Goal: Task Accomplishment & Management: Use online tool/utility

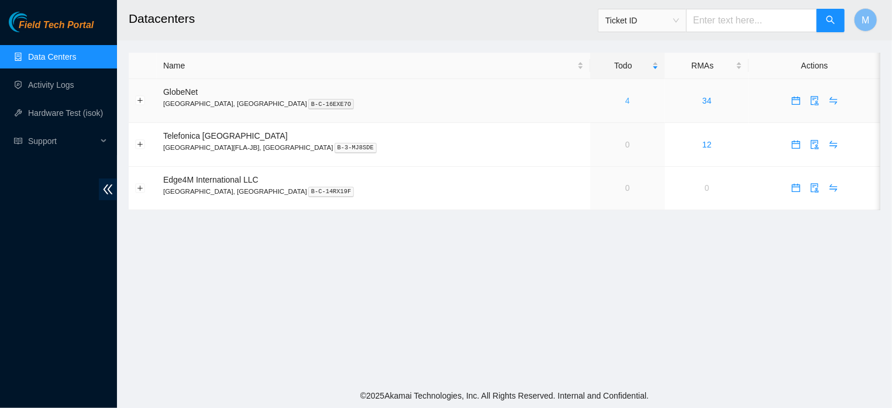
click at [626, 101] on link "4" at bounding box center [628, 100] width 5 height 9
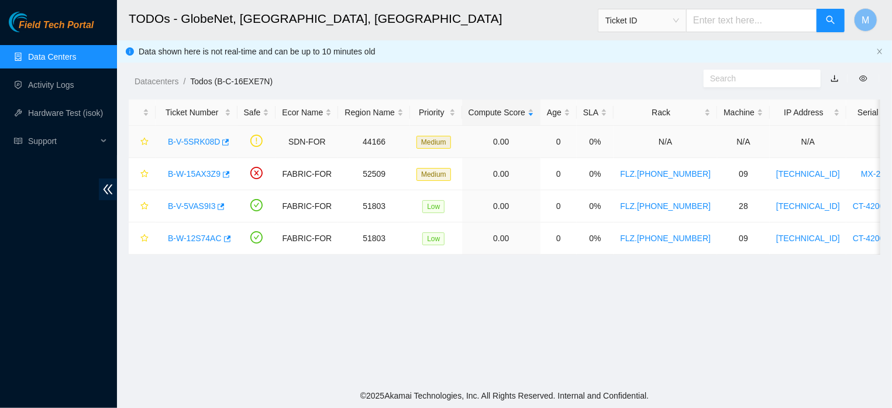
click at [194, 139] on link "B-V-5SRK08D" at bounding box center [194, 141] width 52 height 9
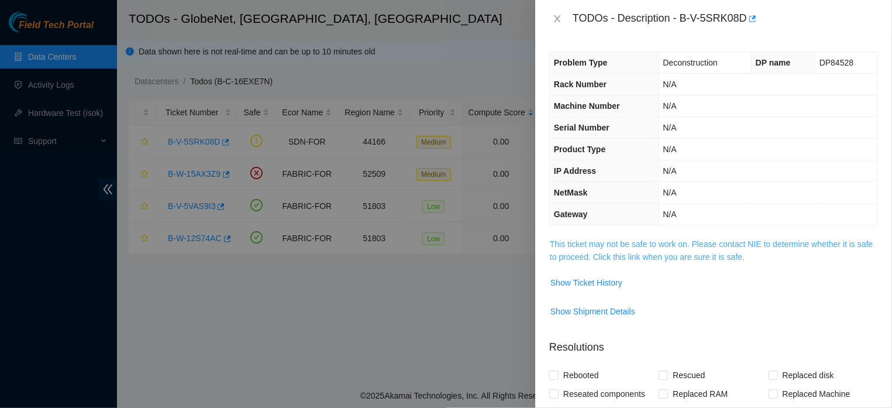
click at [648, 259] on link "This ticket may not be safe to work on. Please contact NIE to determine whether…" at bounding box center [711, 250] width 323 height 22
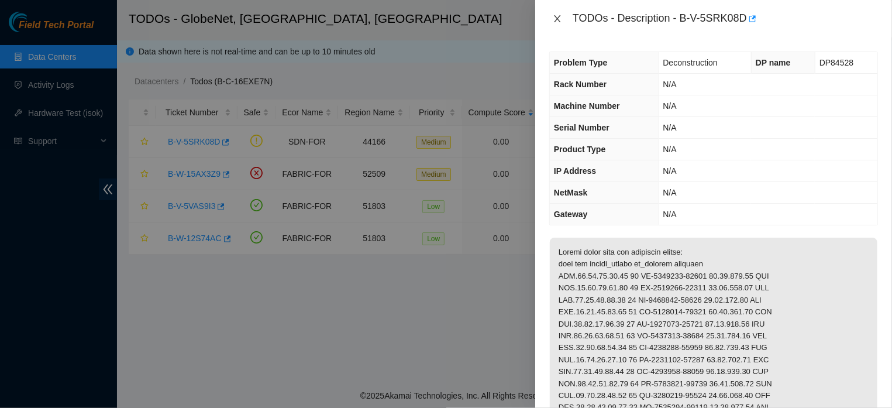
click at [555, 18] on icon "close" at bounding box center [557, 18] width 9 height 9
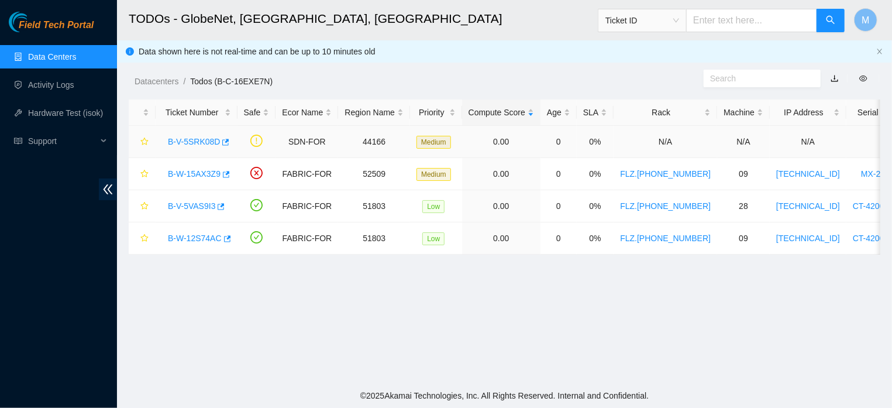
click at [209, 140] on link "B-V-5SRK08D" at bounding box center [194, 141] width 52 height 9
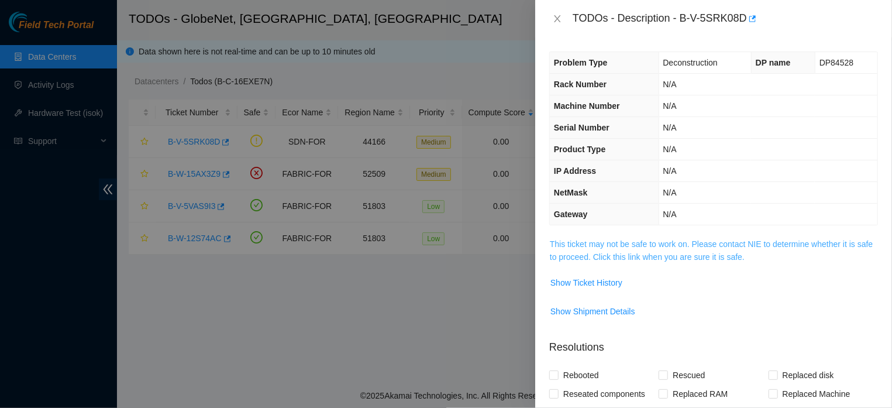
click at [628, 260] on link "This ticket may not be safe to work on. Please contact NIE to determine whether…" at bounding box center [711, 250] width 323 height 22
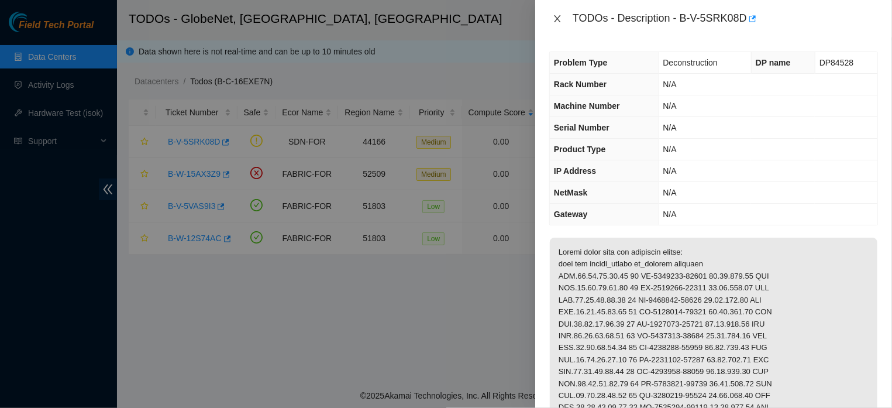
click at [555, 16] on icon "close" at bounding box center [557, 18] width 6 height 7
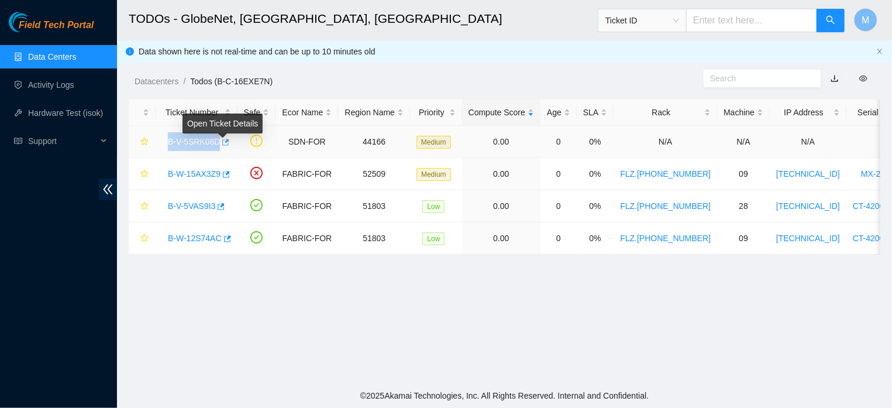
drag, startPoint x: 163, startPoint y: 140, endPoint x: 224, endPoint y: 144, distance: 61.5
click at [205, 139] on link "B-V-5SRK08D" at bounding box center [194, 141] width 52 height 9
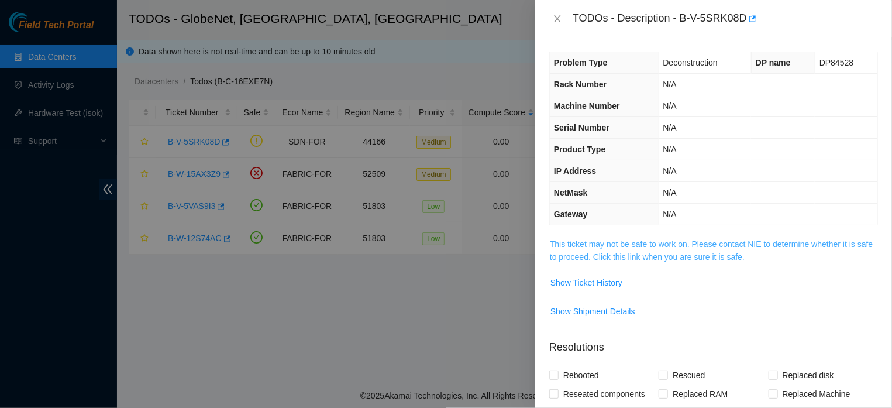
click at [646, 255] on link "This ticket may not be safe to work on. Please contact NIE to determine whether…" at bounding box center [711, 250] width 323 height 22
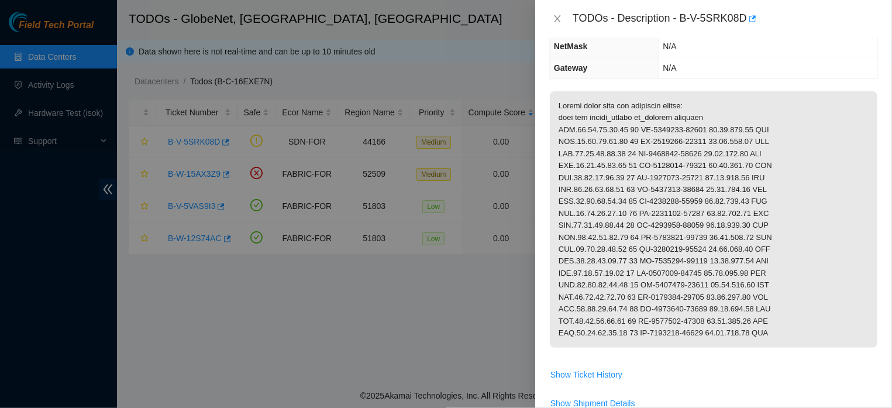
scroll to position [153, 0]
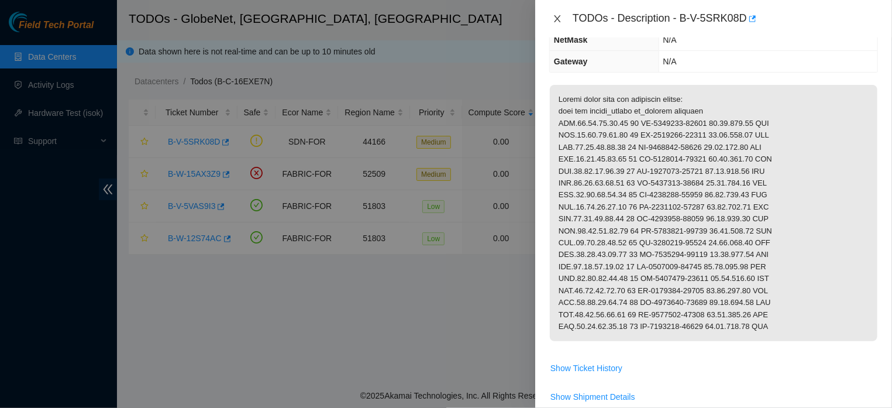
click at [559, 21] on icon "close" at bounding box center [557, 18] width 6 height 7
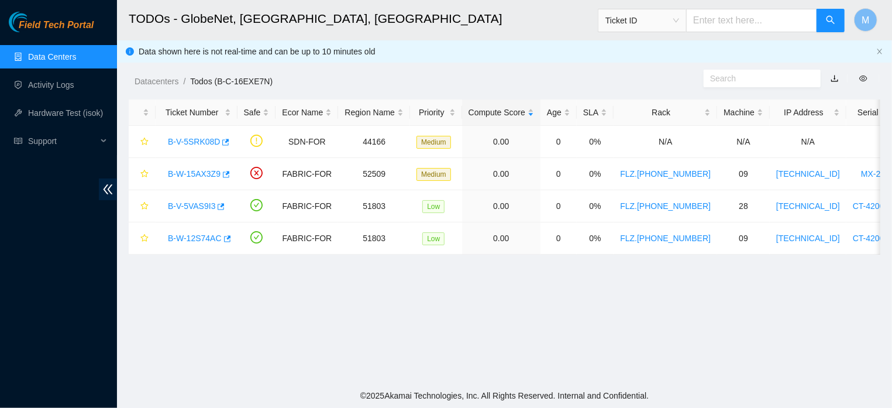
scroll to position [204, 0]
click at [40, 138] on span "Support" at bounding box center [62, 140] width 69 height 23
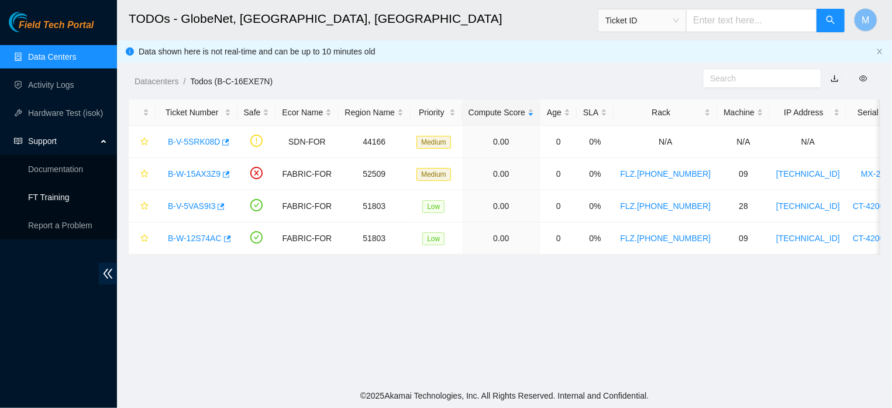
click at [43, 193] on link "FT Training" at bounding box center [49, 197] width 42 height 9
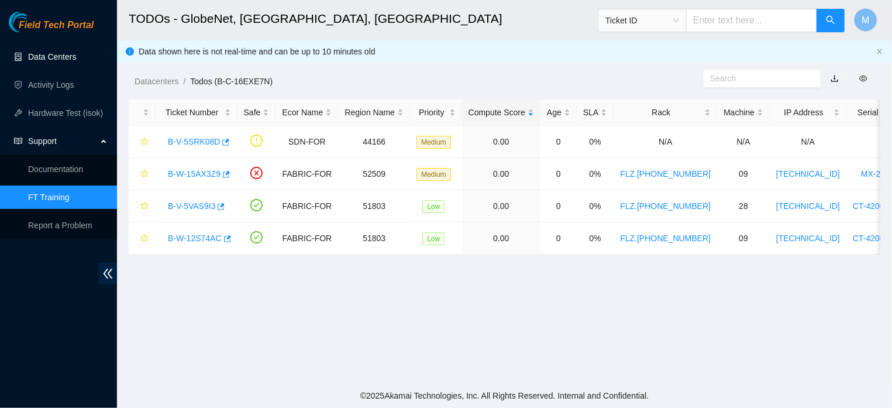
click at [65, 59] on link "Data Centers" at bounding box center [52, 56] width 48 height 9
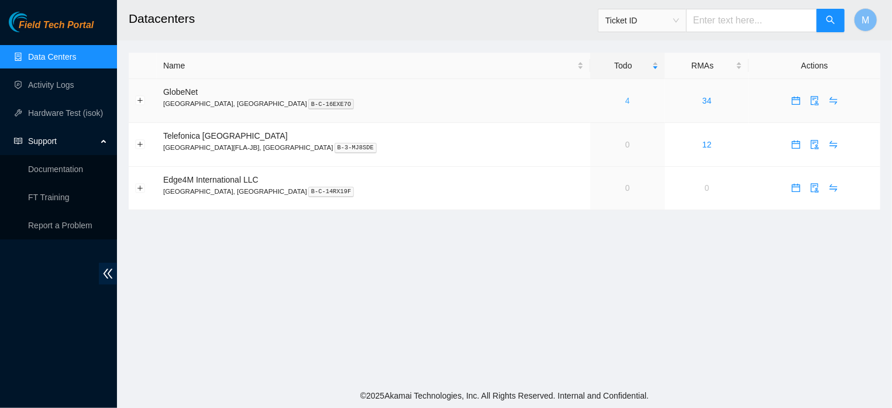
click at [626, 100] on link "4" at bounding box center [628, 100] width 5 height 9
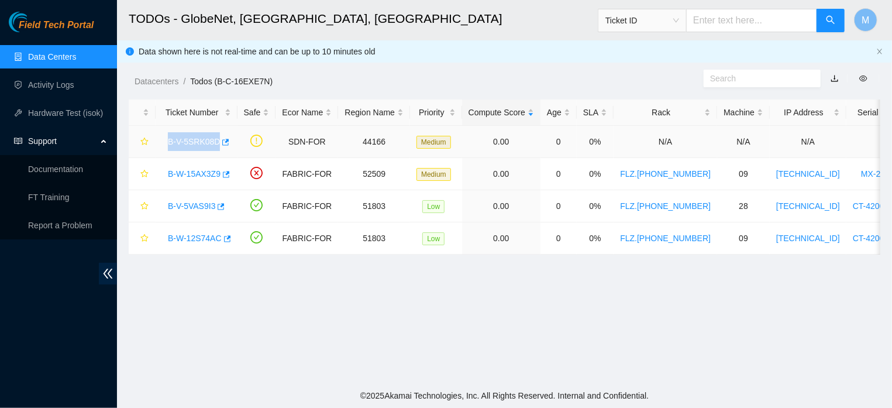
drag, startPoint x: 162, startPoint y: 143, endPoint x: 222, endPoint y: 155, distance: 62.0
click at [222, 155] on td "B-V-5SRK08D" at bounding box center [197, 142] width 82 height 32
click at [61, 83] on link "Activity Logs" at bounding box center [51, 84] width 46 height 9
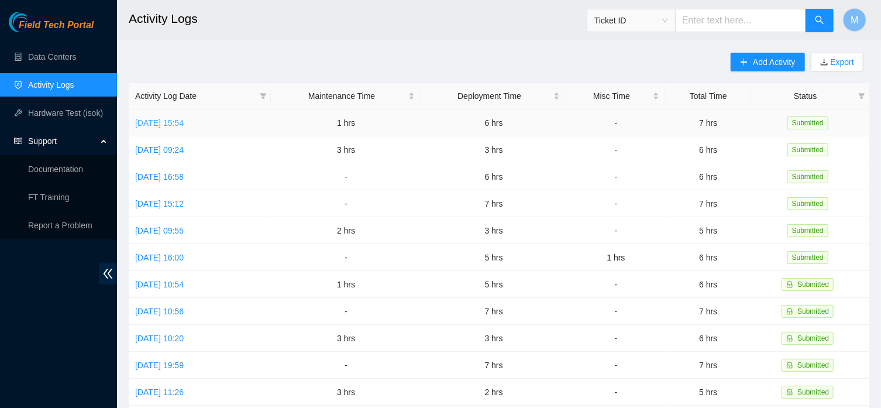
click at [151, 123] on link "[DATE] 15:54" at bounding box center [159, 122] width 49 height 9
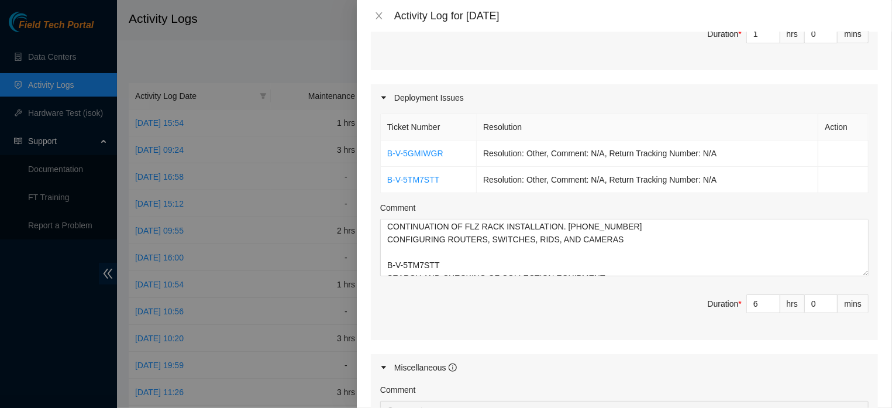
scroll to position [373, 0]
click at [747, 310] on input "6" at bounding box center [763, 302] width 33 height 18
type input "1"
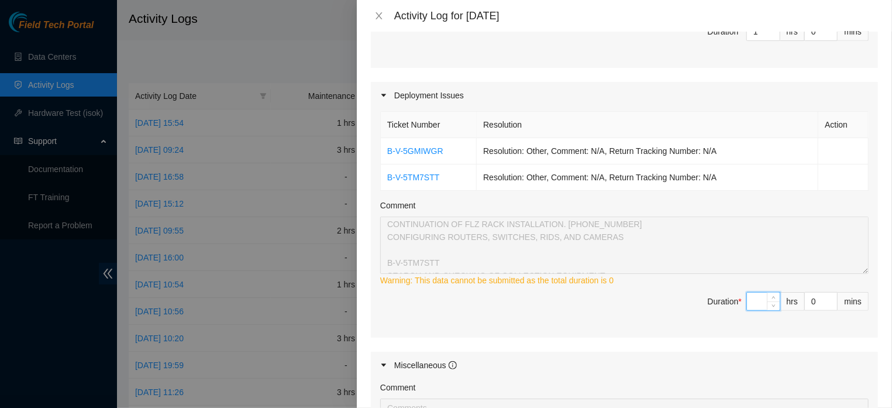
type input "5"
type input "6"
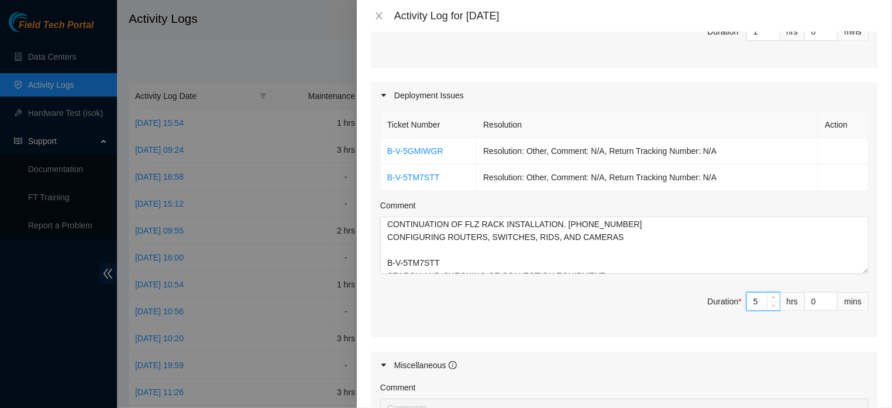
type input "5"
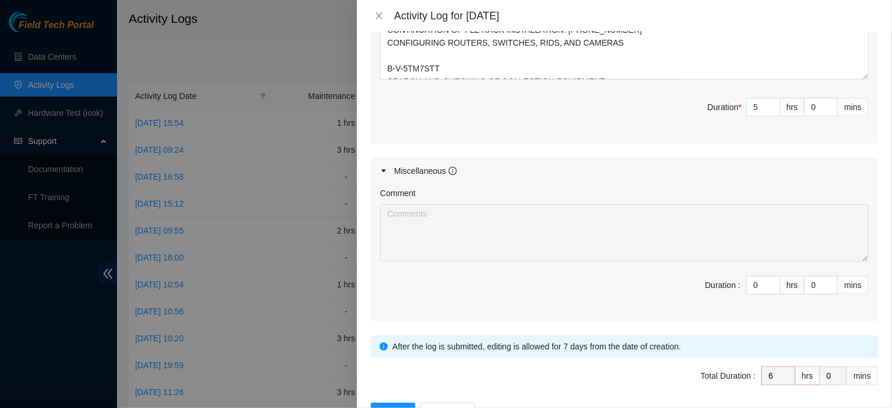
scroll to position [642, 0]
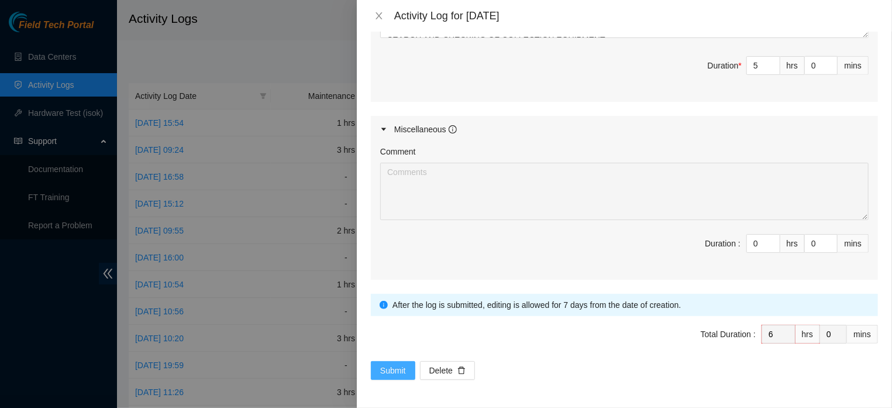
click at [384, 371] on span "Submit" at bounding box center [393, 370] width 26 height 13
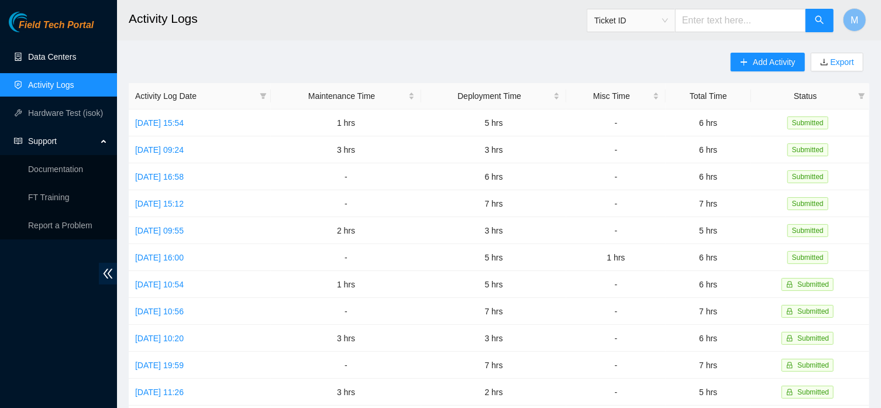
click at [61, 52] on link "Data Centers" at bounding box center [52, 56] width 48 height 9
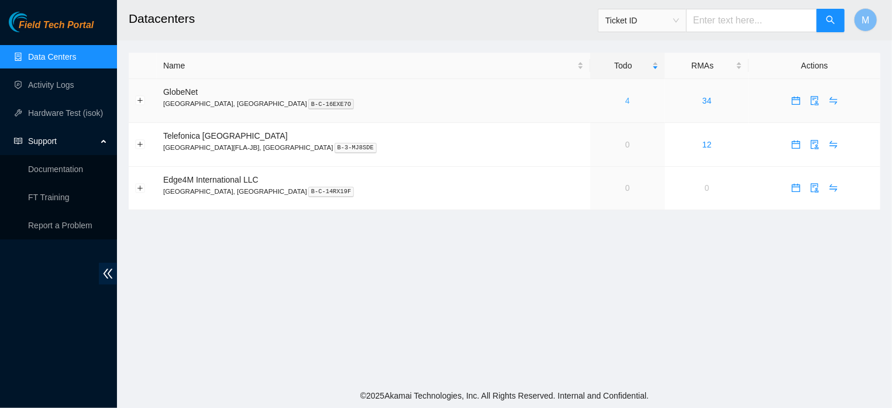
click at [626, 102] on link "4" at bounding box center [628, 100] width 5 height 9
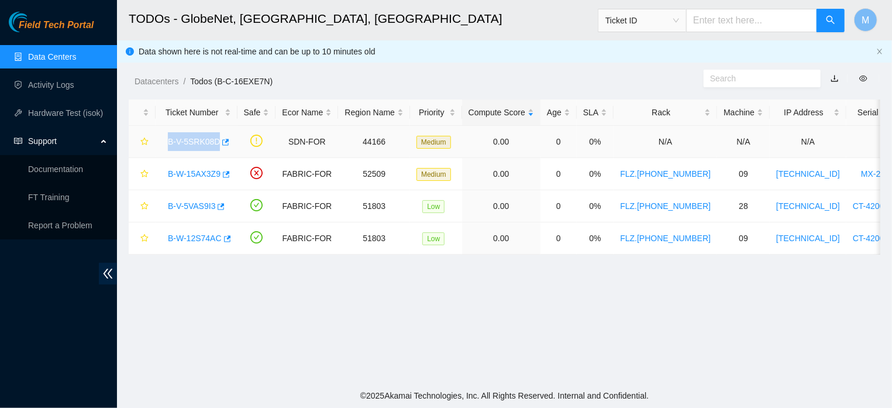
drag, startPoint x: 163, startPoint y: 141, endPoint x: 219, endPoint y: 150, distance: 56.9
click at [219, 150] on div "B-V-5SRK08D" at bounding box center [196, 141] width 69 height 19
copy link "B-V-5SRK08D"
drag, startPoint x: 164, startPoint y: 205, endPoint x: 214, endPoint y: 216, distance: 50.8
click at [214, 216] on td "B-V-5VAS9I3" at bounding box center [197, 206] width 82 height 32
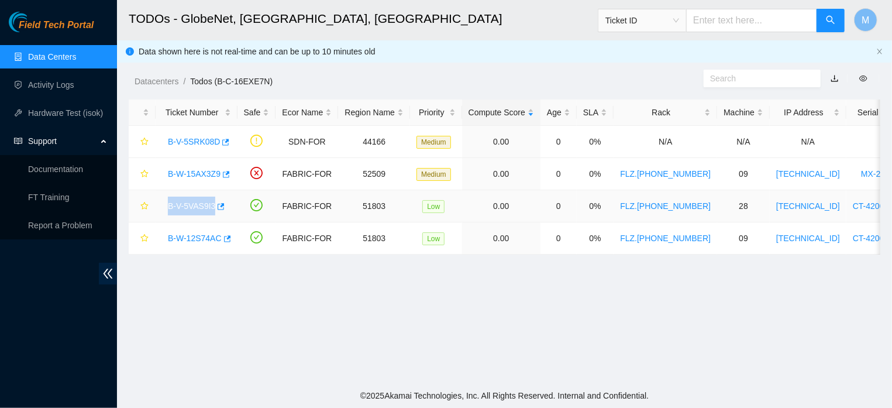
copy link "B-V-5VAS9I3"
drag, startPoint x: 163, startPoint y: 237, endPoint x: 220, endPoint y: 247, distance: 57.6
click at [220, 247] on div "B-W-12S74AC" at bounding box center [196, 238] width 69 height 19
copy link "B-W-12S74AC"
